Goal: Transaction & Acquisition: Register for event/course

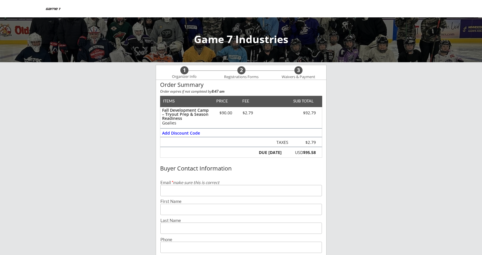
click at [199, 192] on input "email" at bounding box center [242, 190] width 162 height 11
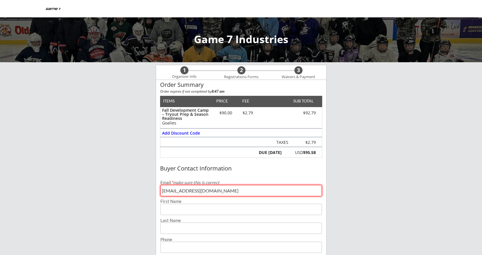
type input "[EMAIL_ADDRESS][DOMAIN_NAME]"
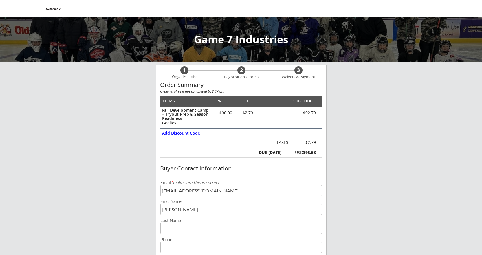
type input "[PERSON_NAME]"
type input "[PHONE_NUMBER]"
drag, startPoint x: 445, startPoint y: 178, endPoint x: 440, endPoint y: 181, distance: 5.9
click at [445, 178] on div "Game 7 Industries 1 Organizer Info 2 Registrations Forms 3 Waivers & Payment Or…" at bounding box center [241, 224] width 482 height 448
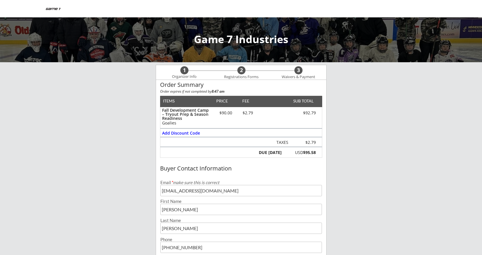
scroll to position [87, 0]
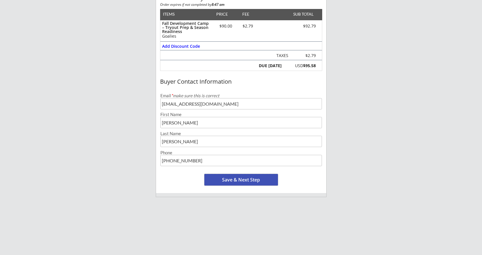
click at [236, 180] on button "Save & Next Step" at bounding box center [242, 180] width 74 height 12
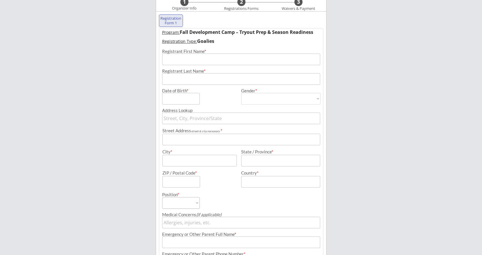
scroll to position [59, 0]
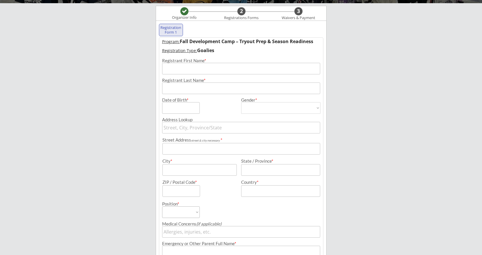
click at [195, 72] on input "input" at bounding box center [241, 69] width 158 height 12
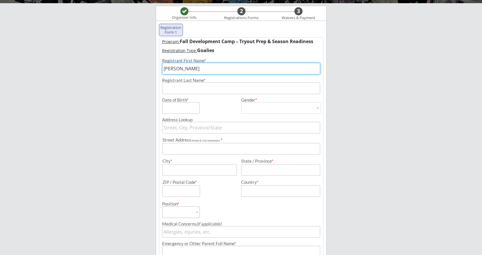
type input "[PERSON_NAME]"
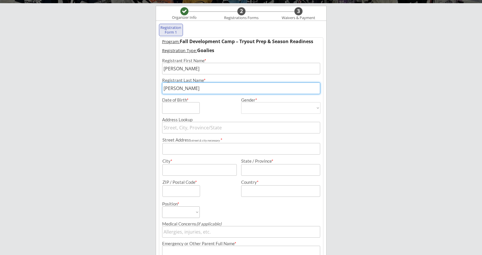
type input "[PERSON_NAME]"
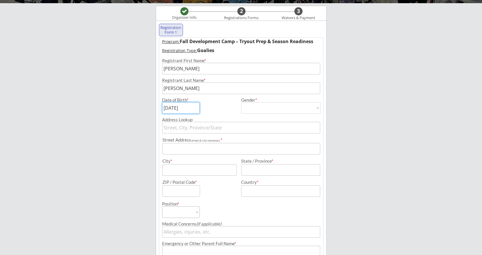
type input "[DATE]"
click at [270, 109] on select "[DEMOGRAPHIC_DATA] [DEMOGRAPHIC_DATA]" at bounding box center [280, 108] width 79 height 12
select select ""[DEMOGRAPHIC_DATA]""
click at [241, 102] on select "[DEMOGRAPHIC_DATA] [DEMOGRAPHIC_DATA]" at bounding box center [280, 108] width 79 height 12
type input "[DEMOGRAPHIC_DATA]"
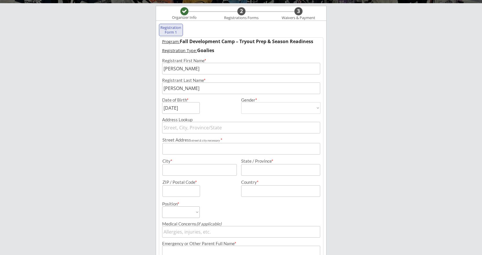
click at [206, 130] on input "text" at bounding box center [241, 128] width 158 height 12
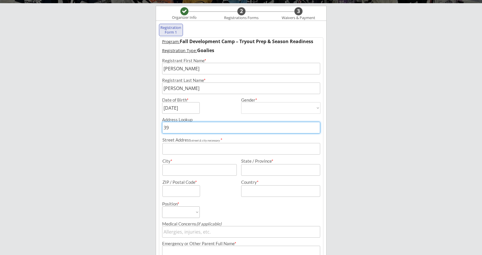
type input "392"
type input "[STREET_ADDRESS]"
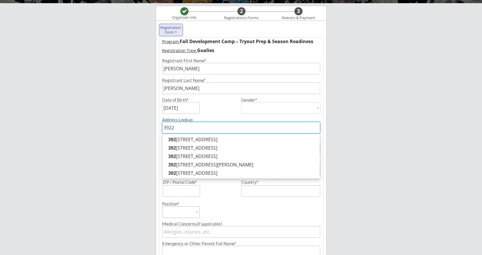
type input "39223"
type input "[STREET_ADDRESS][PERSON_NAME]"
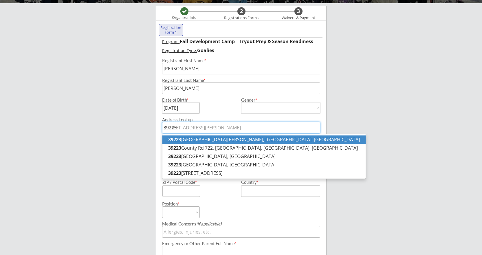
click at [211, 143] on p "[STREET_ADDRESS][PERSON_NAME]" at bounding box center [264, 140] width 203 height 8
type input "[STREET_ADDRESS][PERSON_NAME]"
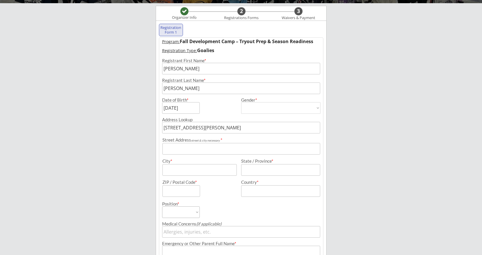
type input "[STREET_ADDRESS]"
type input "Saint [PERSON_NAME]"
type input "[US_STATE]"
type input "56082"
type input "[GEOGRAPHIC_DATA]"
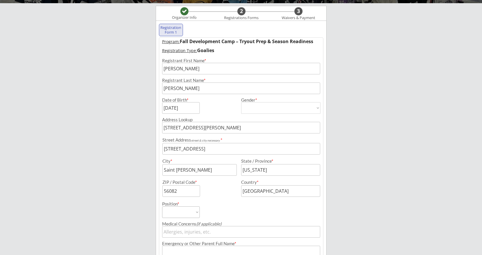
type input "[STREET_ADDRESS][PERSON_NAME]"
click at [192, 214] on select "Forward Defense Goalie" at bounding box center [181, 213] width 38 height 12
select select ""Goalie""
click at [162, 207] on select "Forward Defense Goalie" at bounding box center [181, 213] width 38 height 12
click at [226, 208] on div "Position * Forward Defense Goalie" at bounding box center [201, 207] width 78 height 21
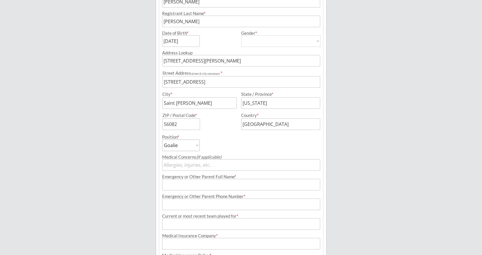
scroll to position [146, 0]
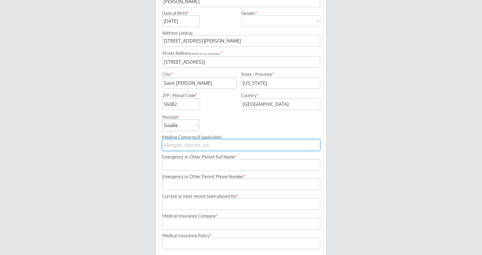
click at [189, 144] on input "input" at bounding box center [241, 145] width 158 height 12
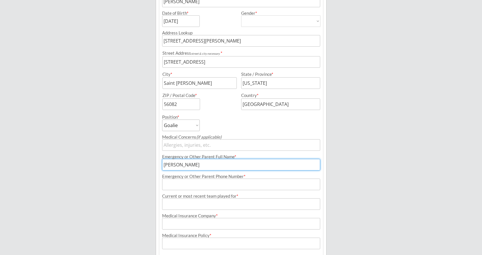
type input "[PERSON_NAME]"
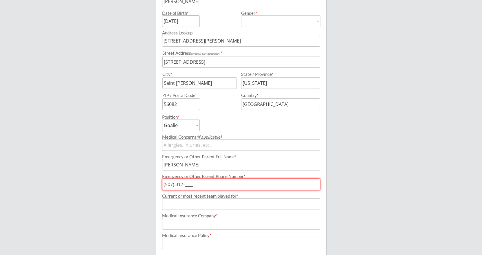
type input "(507) 317-____"
type textarea "n"
drag, startPoint x: 206, startPoint y: 165, endPoint x: 126, endPoint y: 159, distance: 80.2
click at [126, 159] on div "Game 7 Industries Organizer Info 2 Registrations Forms 3 Waivers & Payment Regi…" at bounding box center [241, 77] width 482 height 447
type input "[PERSON_NAME]"
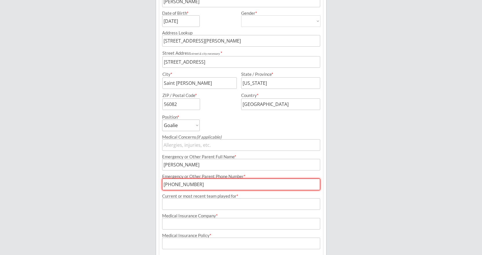
type input "[PHONE_NUMBER]"
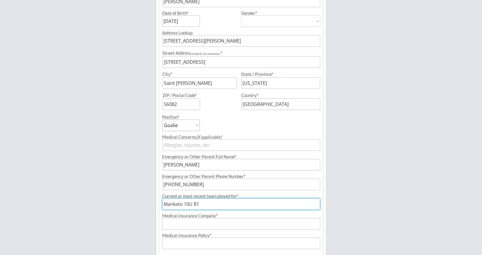
type input "Mankato 10U B1"
click at [212, 222] on input "input" at bounding box center [241, 224] width 158 height 12
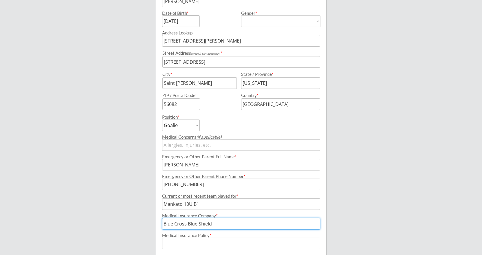
type input "Blue Cross Blue Shield"
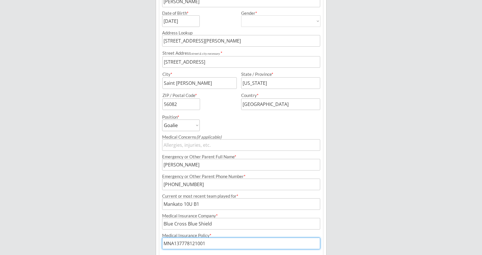
type input "MNA137778121001"
click at [392, 221] on div "Game 7 Industries Organizer Info 2 Registrations Forms 3 Waivers & Payment Regi…" at bounding box center [241, 77] width 482 height 447
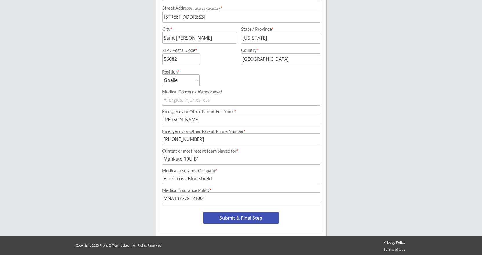
scroll to position [192, 0]
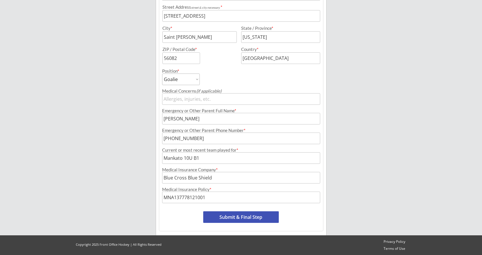
click at [255, 219] on button "Submit & Final Step" at bounding box center [241, 218] width 76 height 12
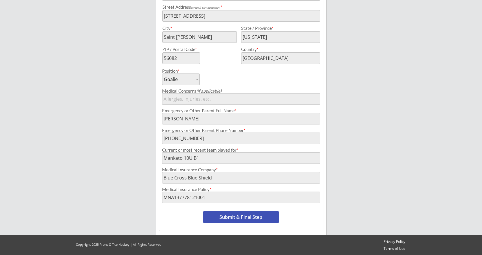
click at [250, 219] on button "Submit & Final Step" at bounding box center [241, 218] width 76 height 12
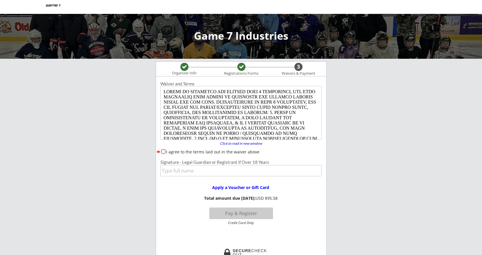
scroll to position [0, 0]
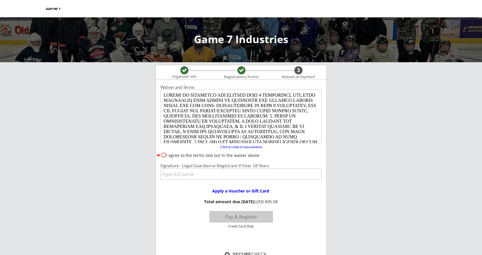
click at [164, 157] on div "I agree to the terms laid out in the waiver above" at bounding box center [241, 155] width 161 height 6
click at [163, 154] on input "I agree to the terms laid out in the waiver above" at bounding box center [164, 155] width 4 height 4
checkbox input "true"
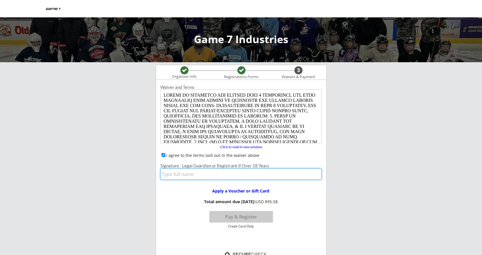
click at [173, 169] on input "input" at bounding box center [241, 174] width 161 height 11
type input "[PERSON_NAME]"
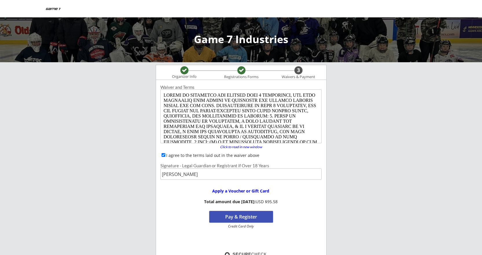
click at [239, 220] on button "Pay & Register" at bounding box center [241, 217] width 64 height 12
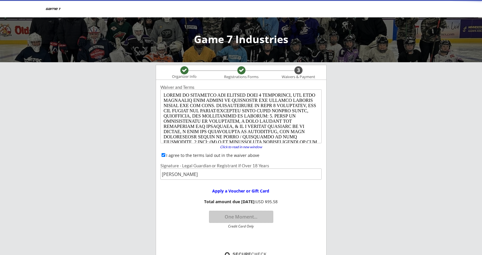
click at [254, 215] on button "One Moment..." at bounding box center [241, 217] width 64 height 12
